Goal: Information Seeking & Learning: Learn about a topic

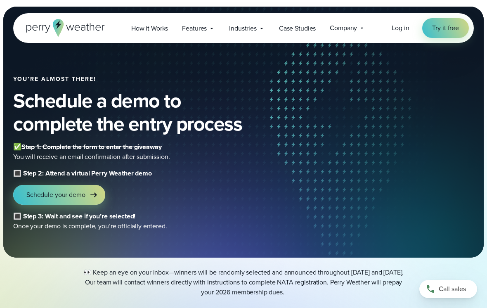
click at [100, 174] on b "🔳 Step 2: Attend a virtual Perry Weather demo" at bounding box center [82, 172] width 139 height 9
click at [89, 193] on icon at bounding box center [94, 195] width 10 height 10
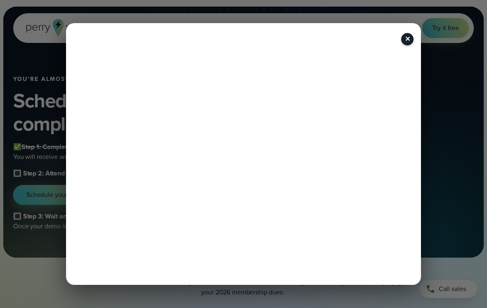
click at [401, 37] on button "✕" at bounding box center [407, 39] width 12 height 12
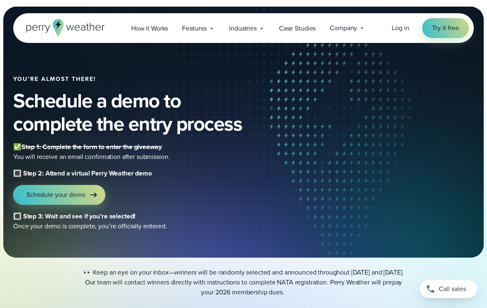
click at [64, 191] on span "Schedule your demo" at bounding box center [55, 195] width 59 height 10
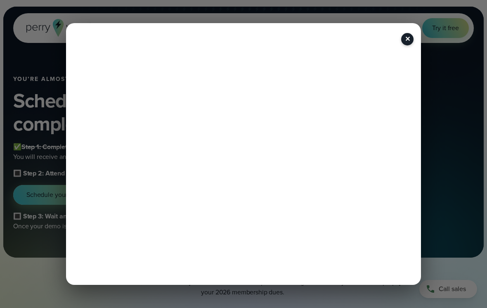
click at [405, 33] on button "✕" at bounding box center [407, 39] width 12 height 12
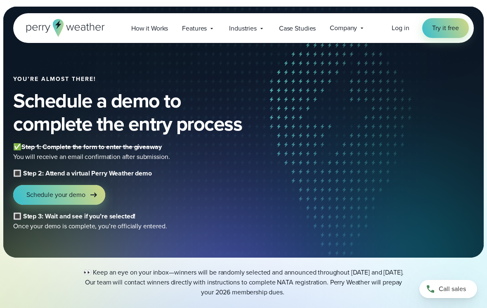
click at [80, 197] on span "Schedule your demo" at bounding box center [55, 195] width 59 height 10
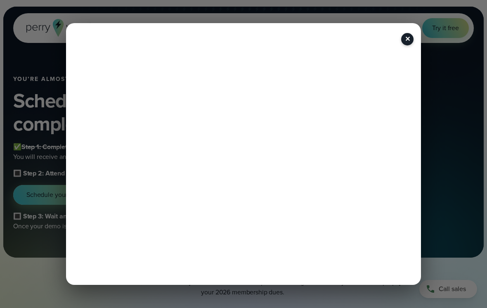
click at [405, 34] on button "✕" at bounding box center [407, 39] width 12 height 12
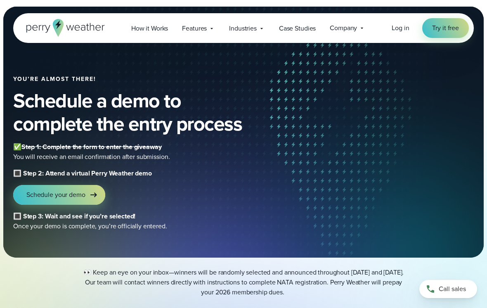
click at [158, 29] on span "How it Works" at bounding box center [149, 29] width 37 height 10
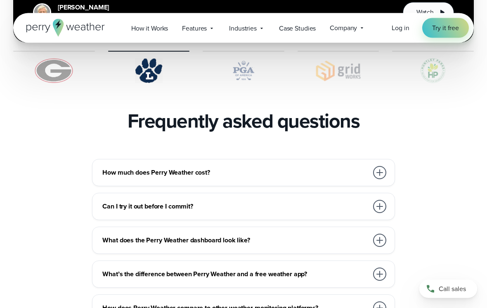
scroll to position [1790, 0]
click at [378, 166] on div at bounding box center [379, 172] width 13 height 13
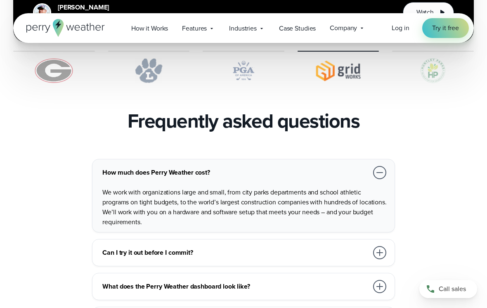
click at [378, 246] on div at bounding box center [379, 252] width 13 height 13
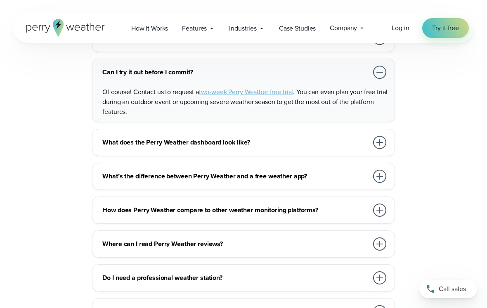
scroll to position [1922, 0]
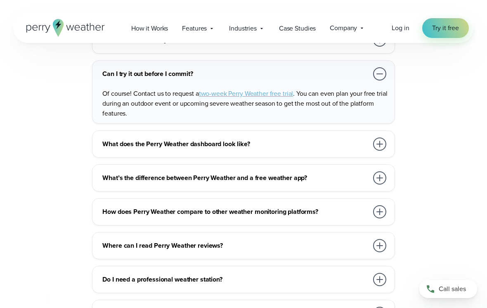
click at [388, 164] on div "What’s the difference between Perry Weather and a free weather app? Free weathe…" at bounding box center [243, 177] width 302 height 27
click at [378, 171] on div at bounding box center [379, 177] width 13 height 13
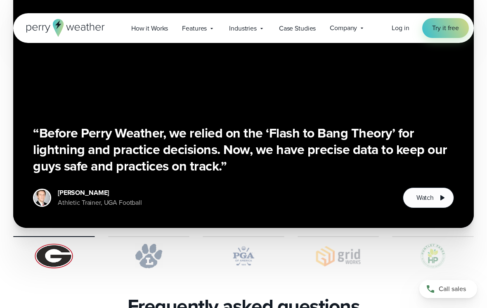
scroll to position [1603, 0]
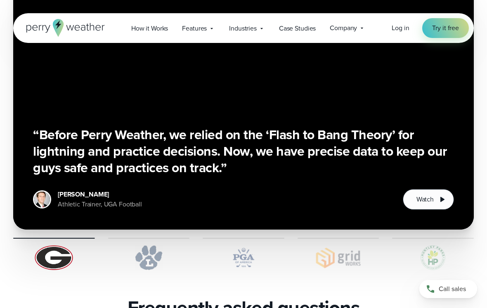
click at [205, 31] on span "Features" at bounding box center [194, 29] width 25 height 10
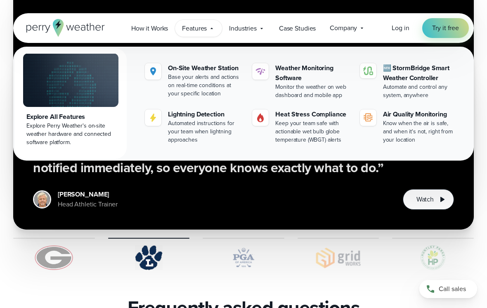
click at [264, 31] on icon at bounding box center [261, 28] width 7 height 7
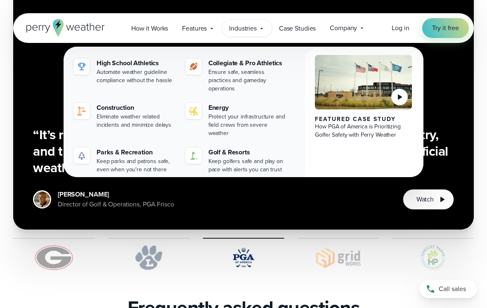
click at [137, 70] on div "Automate weather guideline compliance without the hassle" at bounding box center [136, 76] width 79 height 16
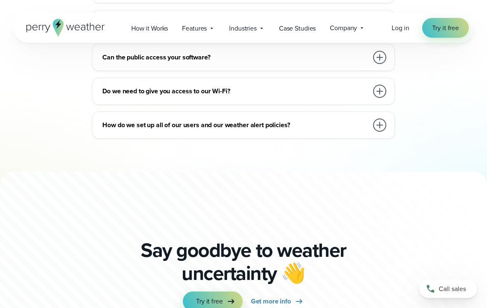
scroll to position [4448, 0]
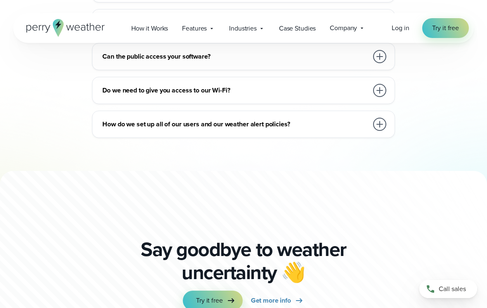
click at [374, 88] on div at bounding box center [379, 90] width 13 height 13
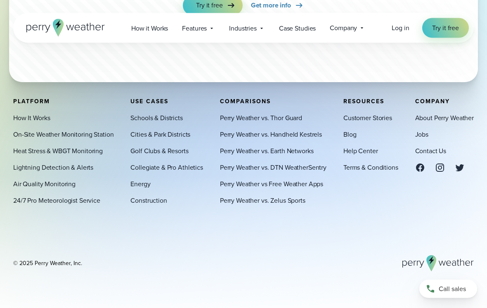
scroll to position [4781, 0]
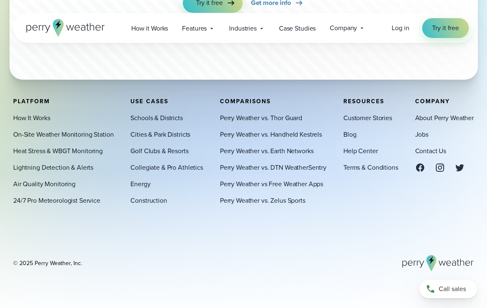
click at [154, 123] on link "Schools & Districts" at bounding box center [156, 118] width 52 height 10
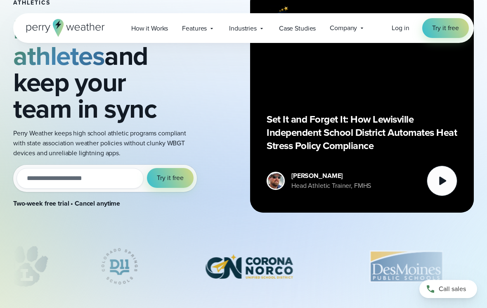
scroll to position [80, 0]
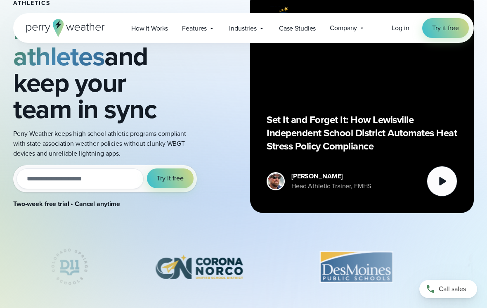
click at [339, 27] on span "Company" at bounding box center [343, 28] width 27 height 10
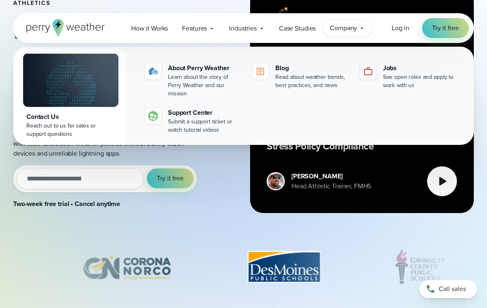
click at [292, 29] on span "Case Studies" at bounding box center [297, 29] width 37 height 10
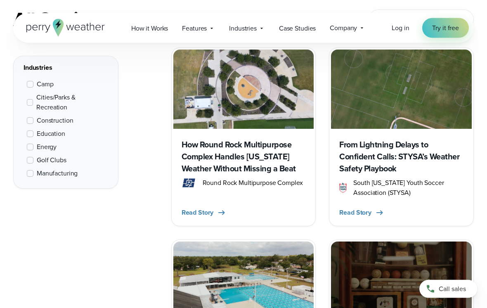
scroll to position [356, 0]
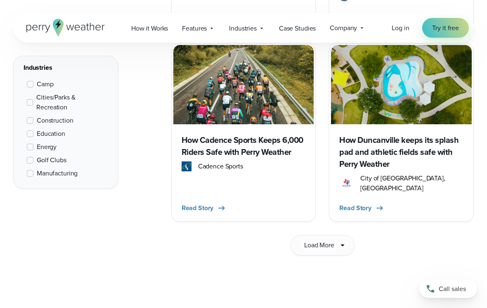
click at [333, 245] on button "Load More" at bounding box center [322, 245] width 64 height 21
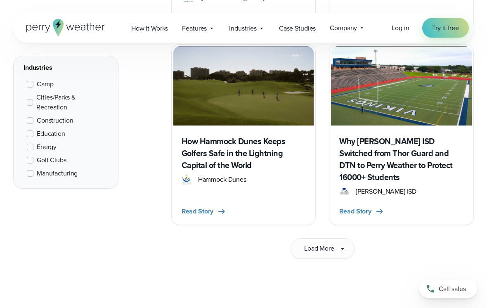
scroll to position [2441, 0]
click at [334, 238] on button "Load More" at bounding box center [322, 248] width 64 height 21
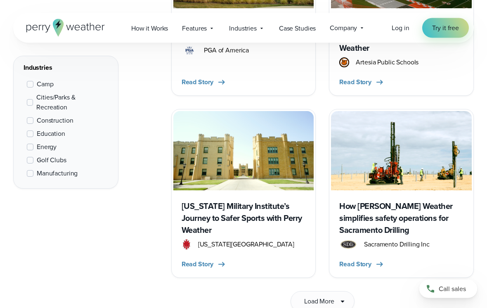
scroll to position [3535, 0]
click at [344, 296] on icon at bounding box center [342, 301] width 10 height 10
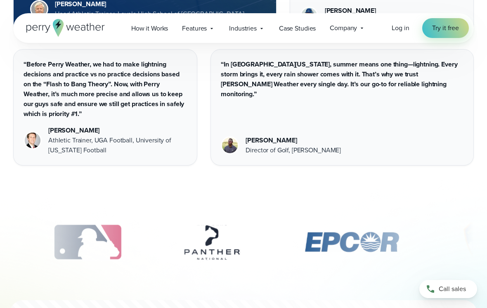
scroll to position [5242, 0]
